Goal: Book appointment/travel/reservation

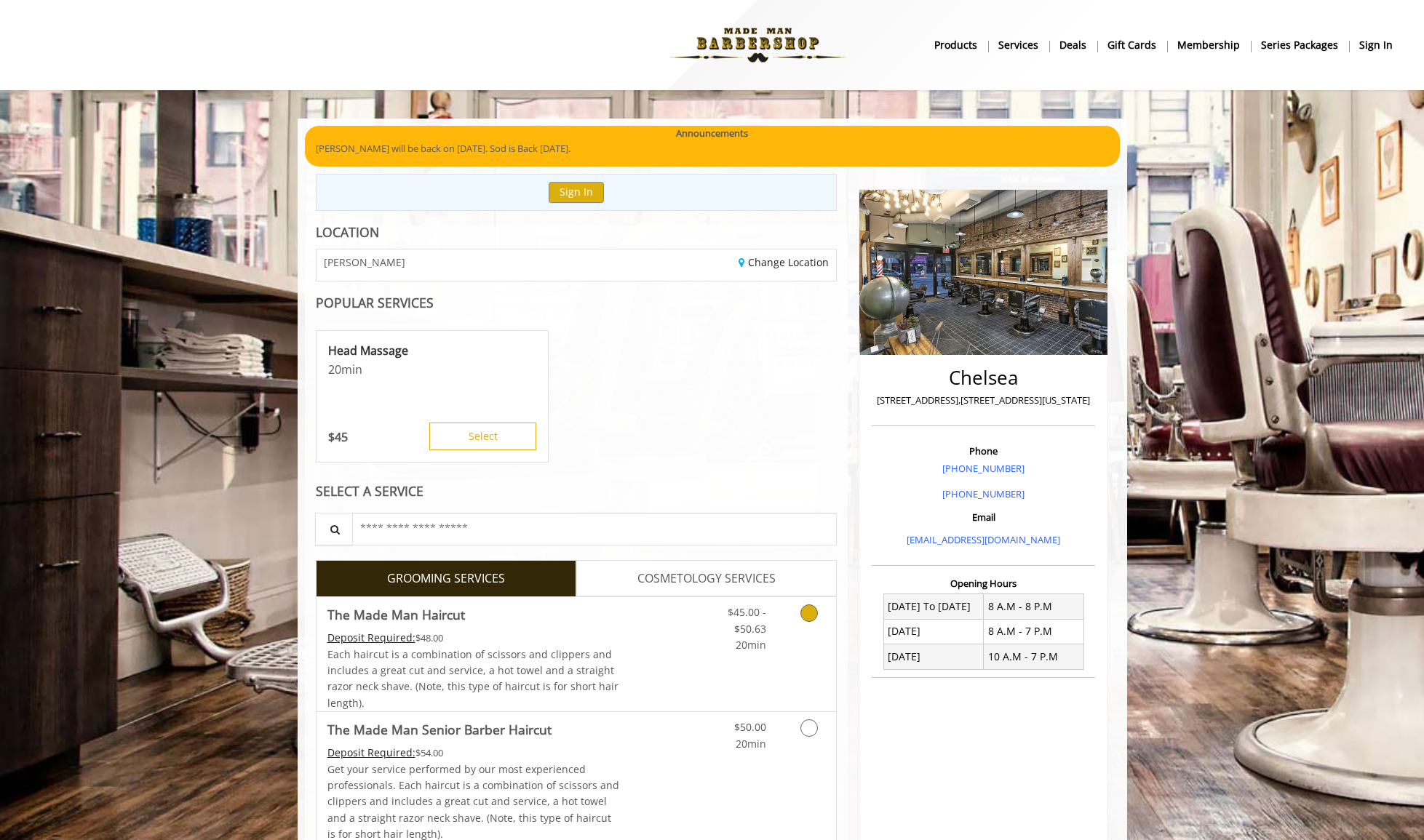
click at [795, 619] on link "Grooming services" at bounding box center [806, 625] width 37 height 56
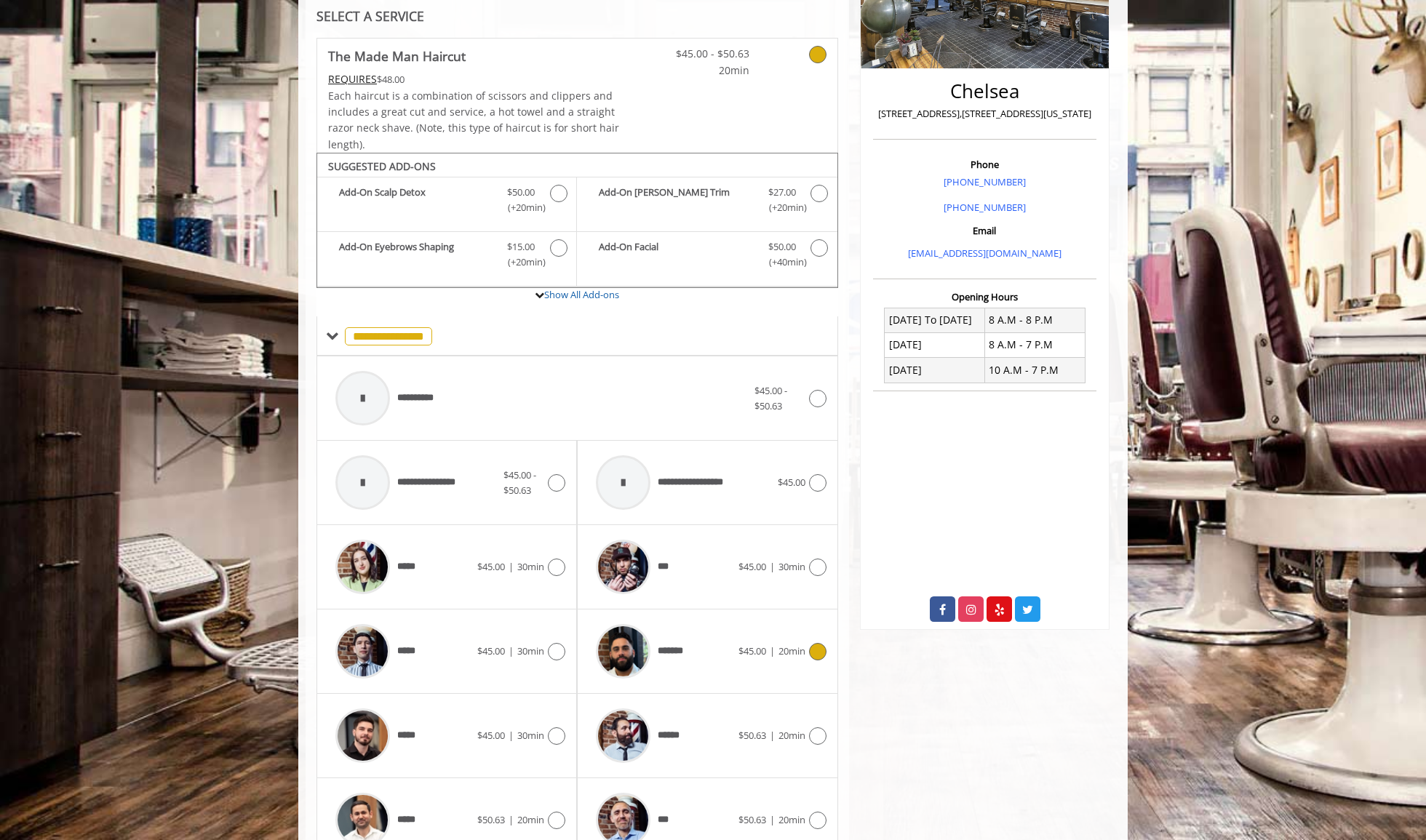
scroll to position [439, 0]
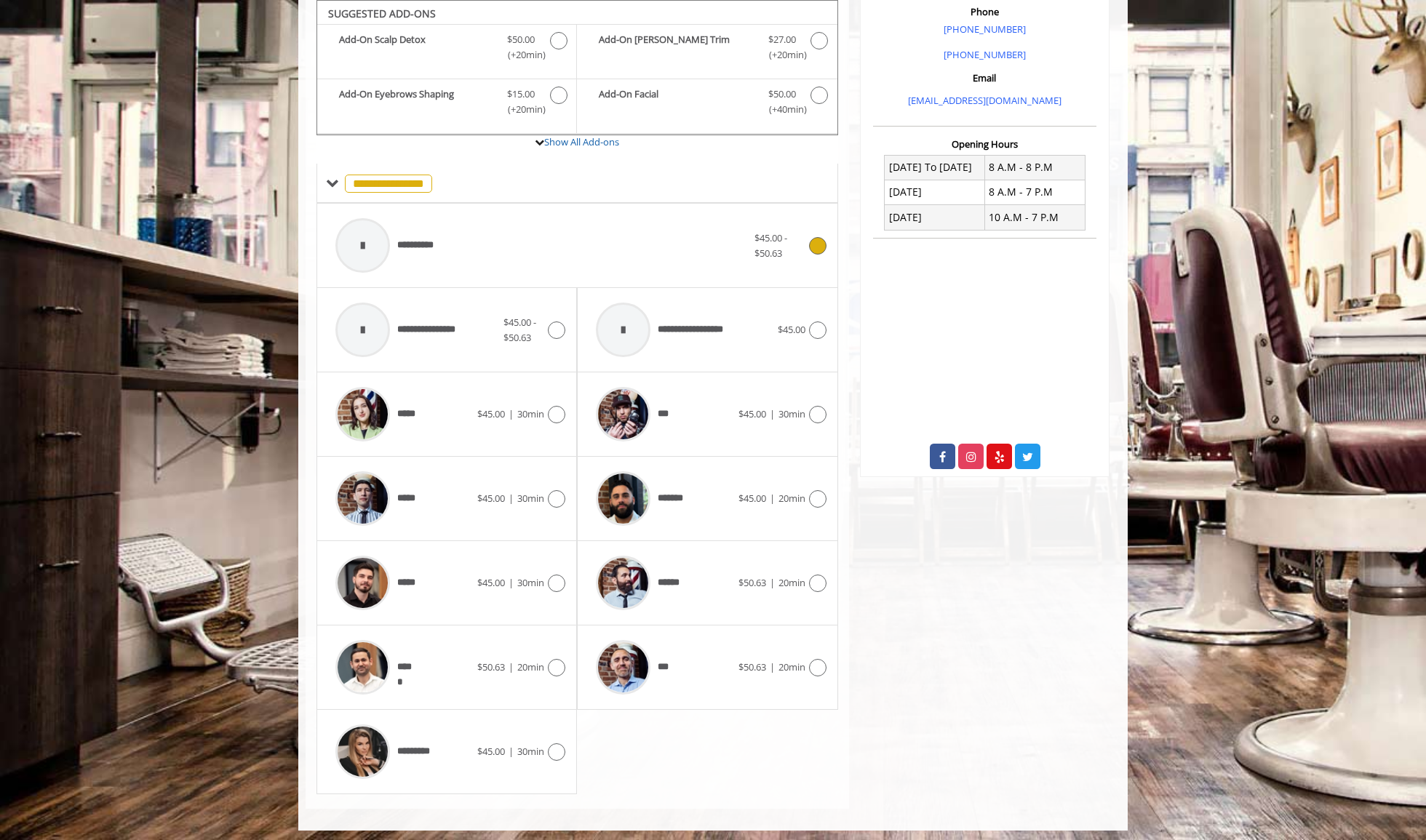
click at [812, 246] on icon at bounding box center [818, 246] width 17 height 17
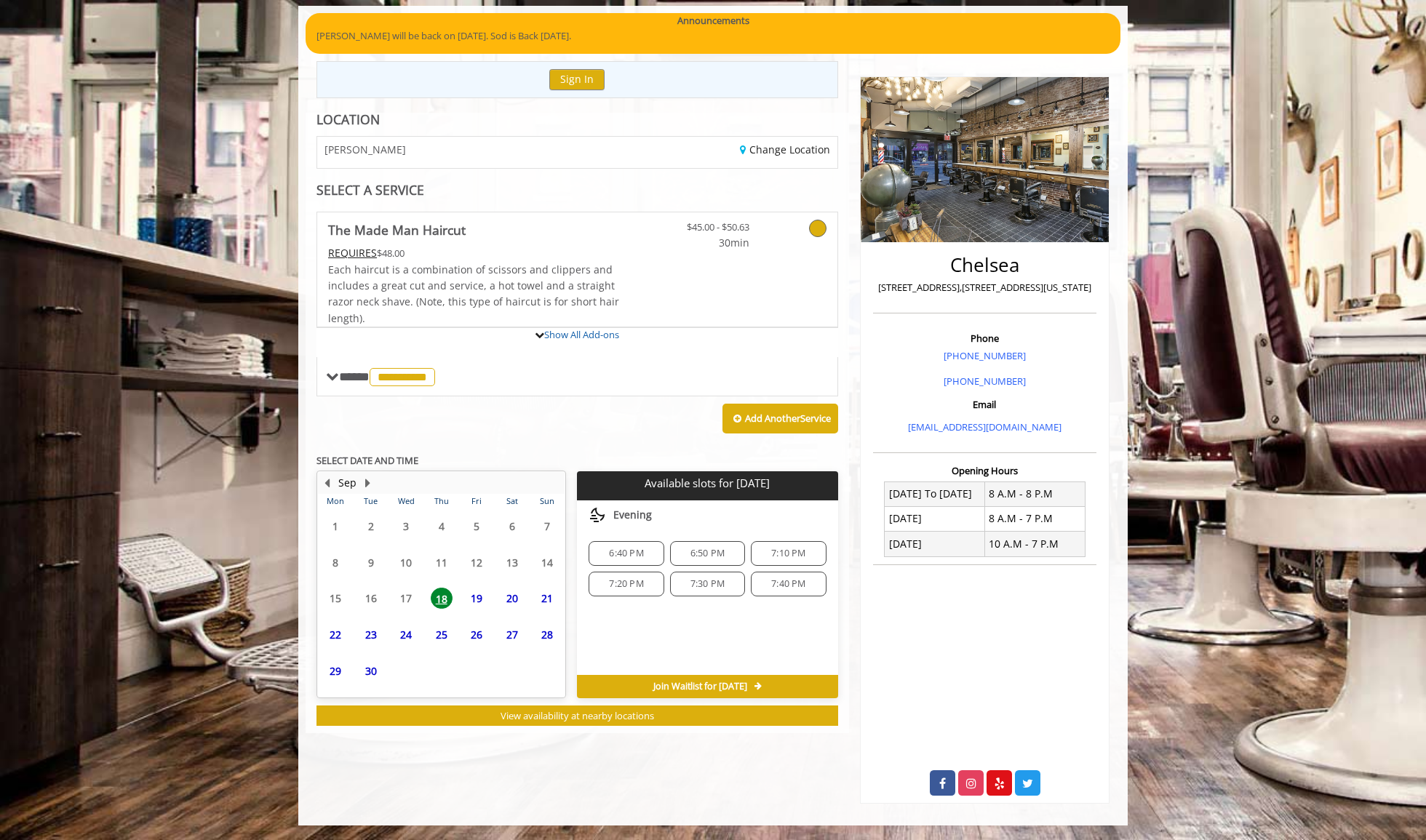
scroll to position [175, 0]
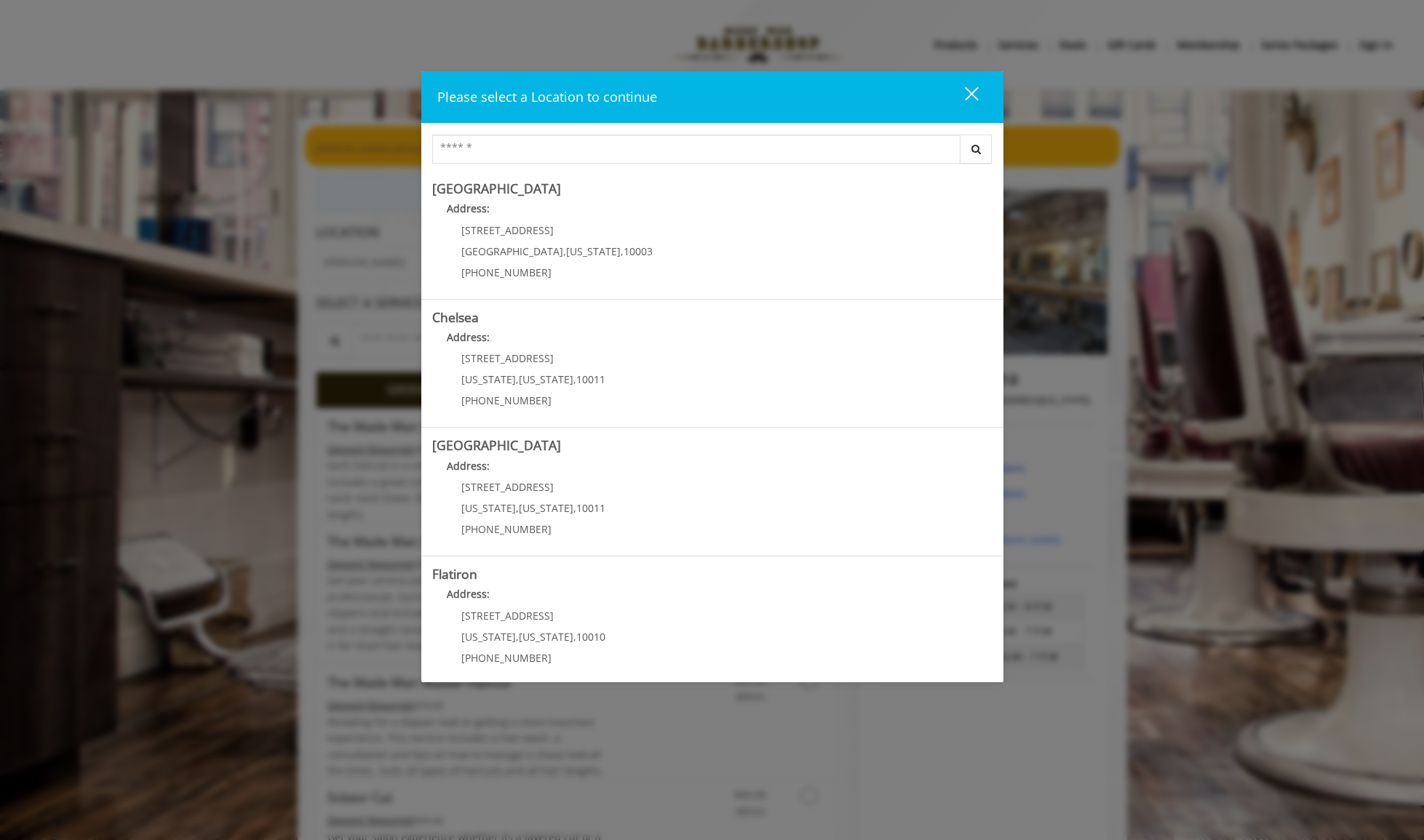
click at [975, 100] on div "close" at bounding box center [962, 96] width 29 height 22
